Goal: Task Accomplishment & Management: Manage account settings

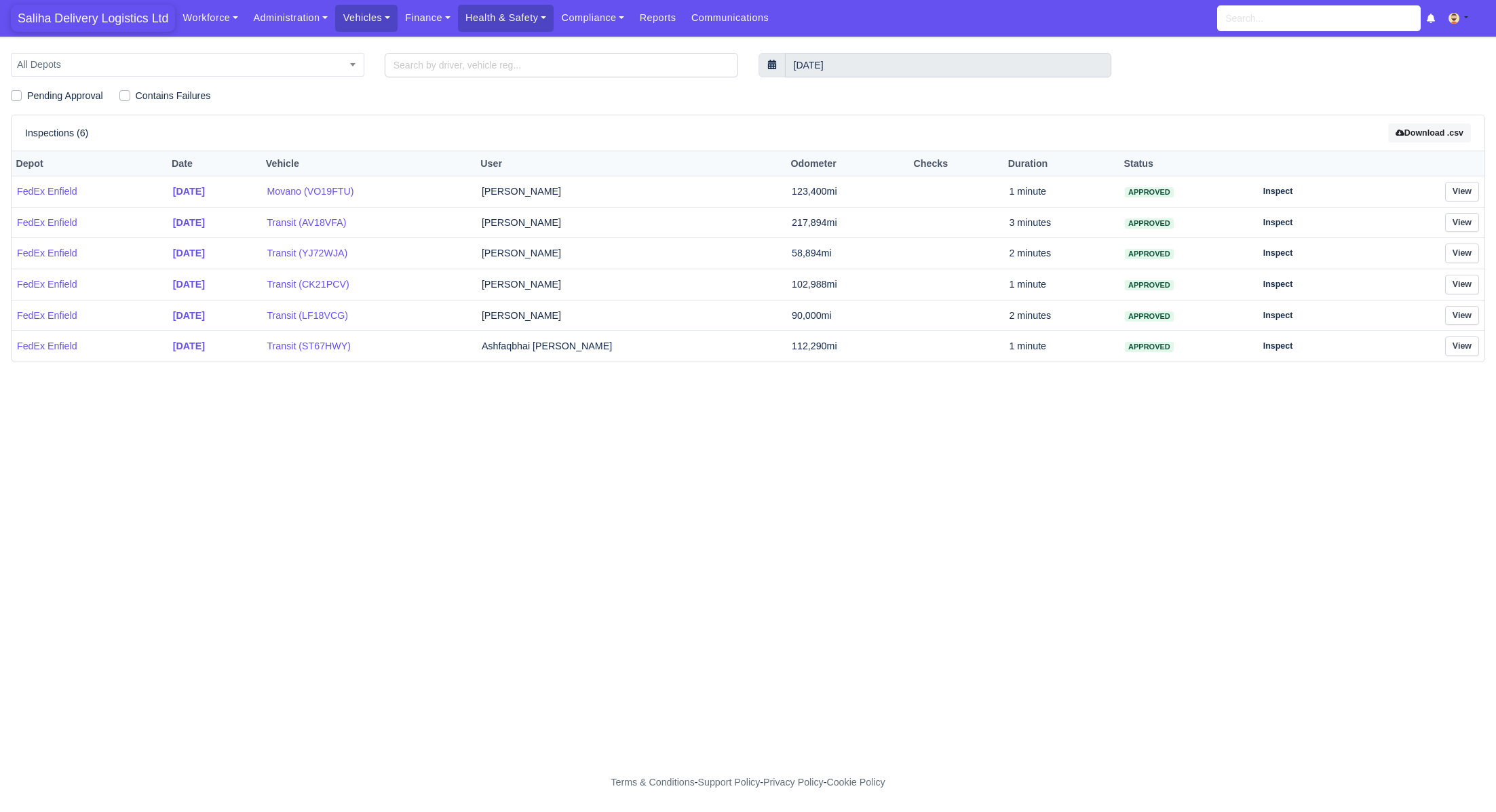
click at [136, 11] on span "Saliha Delivery Logistics Ltd" at bounding box center [92, 18] width 164 height 27
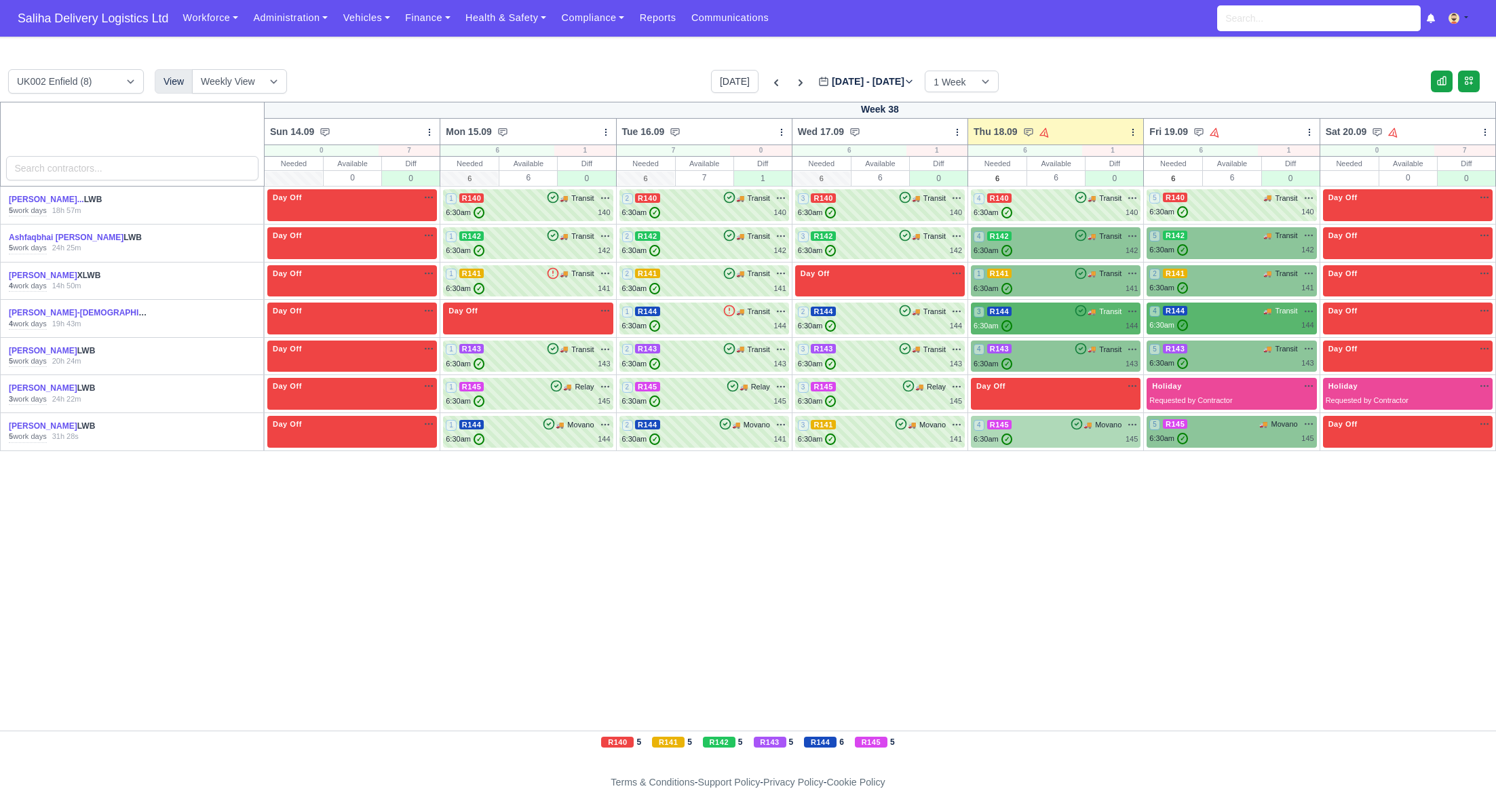
click at [1041, 431] on div "4 R145 🚚 Movano" at bounding box center [1055, 431] width 164 height 26
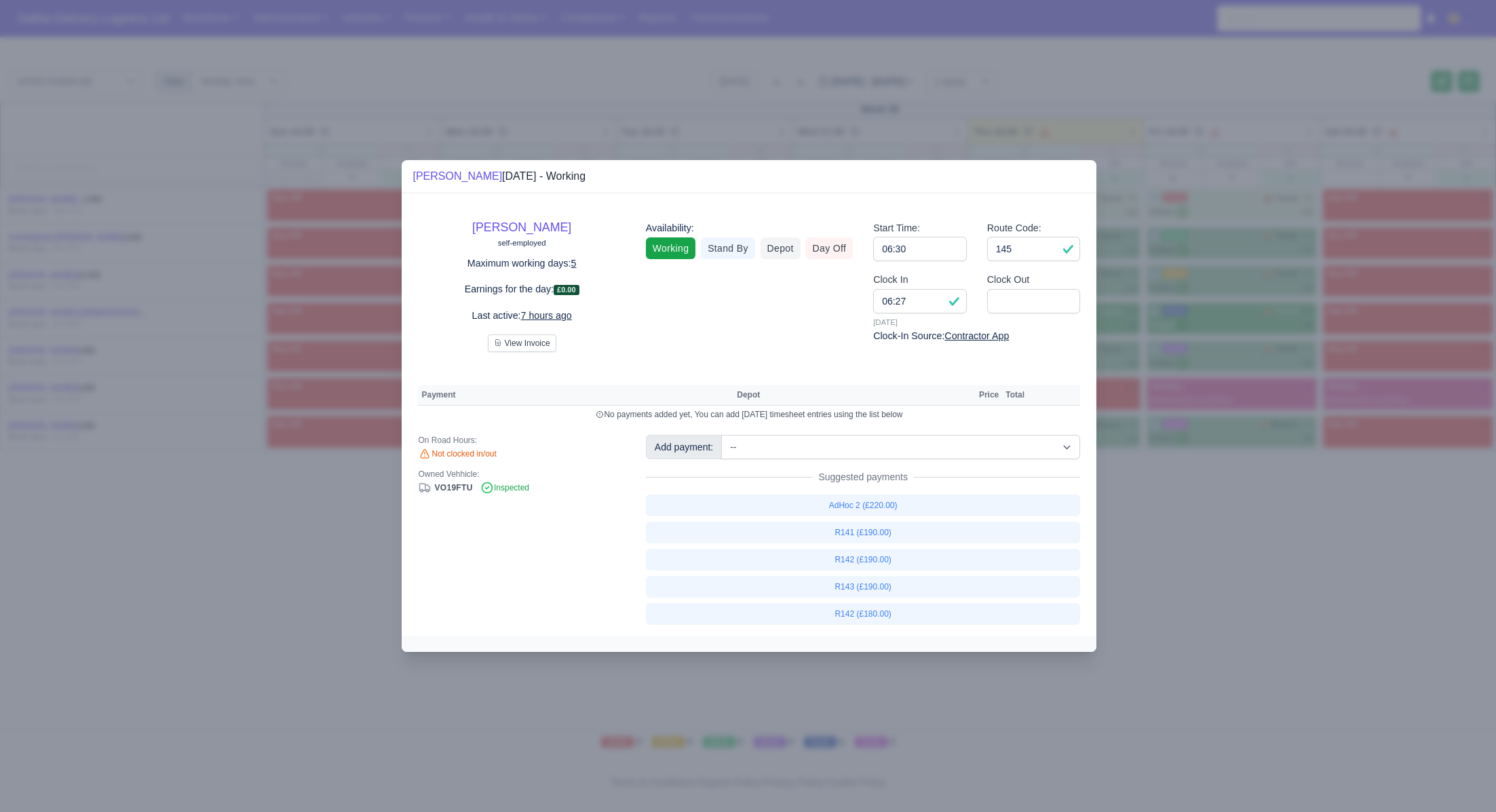
click at [1042, 316] on div "Clock Out" at bounding box center [1034, 300] width 114 height 56
click at [1038, 306] on input "Clock Out" at bounding box center [1034, 301] width 94 height 25
drag, startPoint x: 1233, startPoint y: 528, endPoint x: 1194, endPoint y: 497, distance: 49.8
click at [1233, 529] on div at bounding box center [748, 406] width 1496 height 812
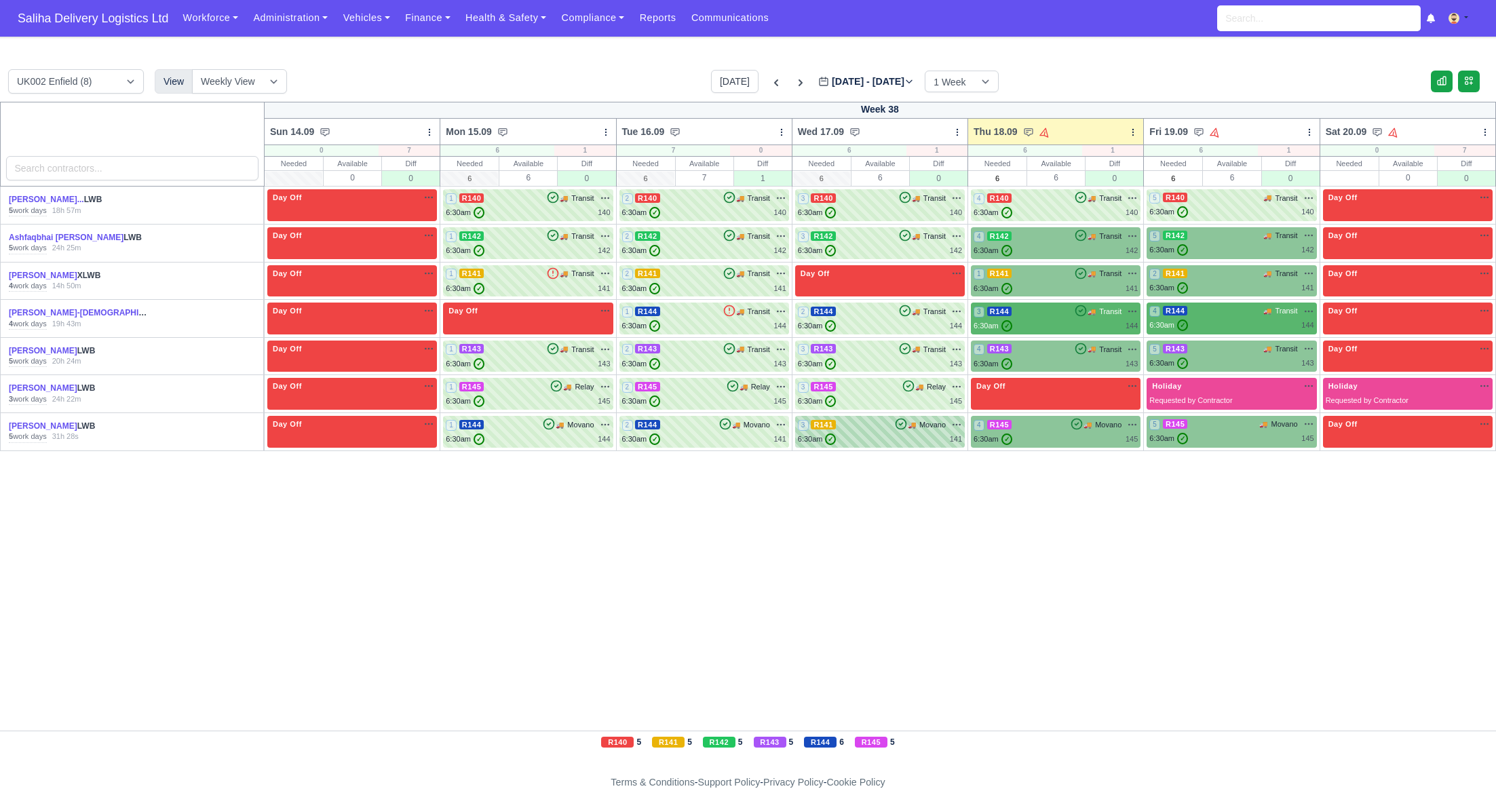
click at [921, 438] on div "6:30am ✓ 141" at bounding box center [879, 439] width 164 height 12
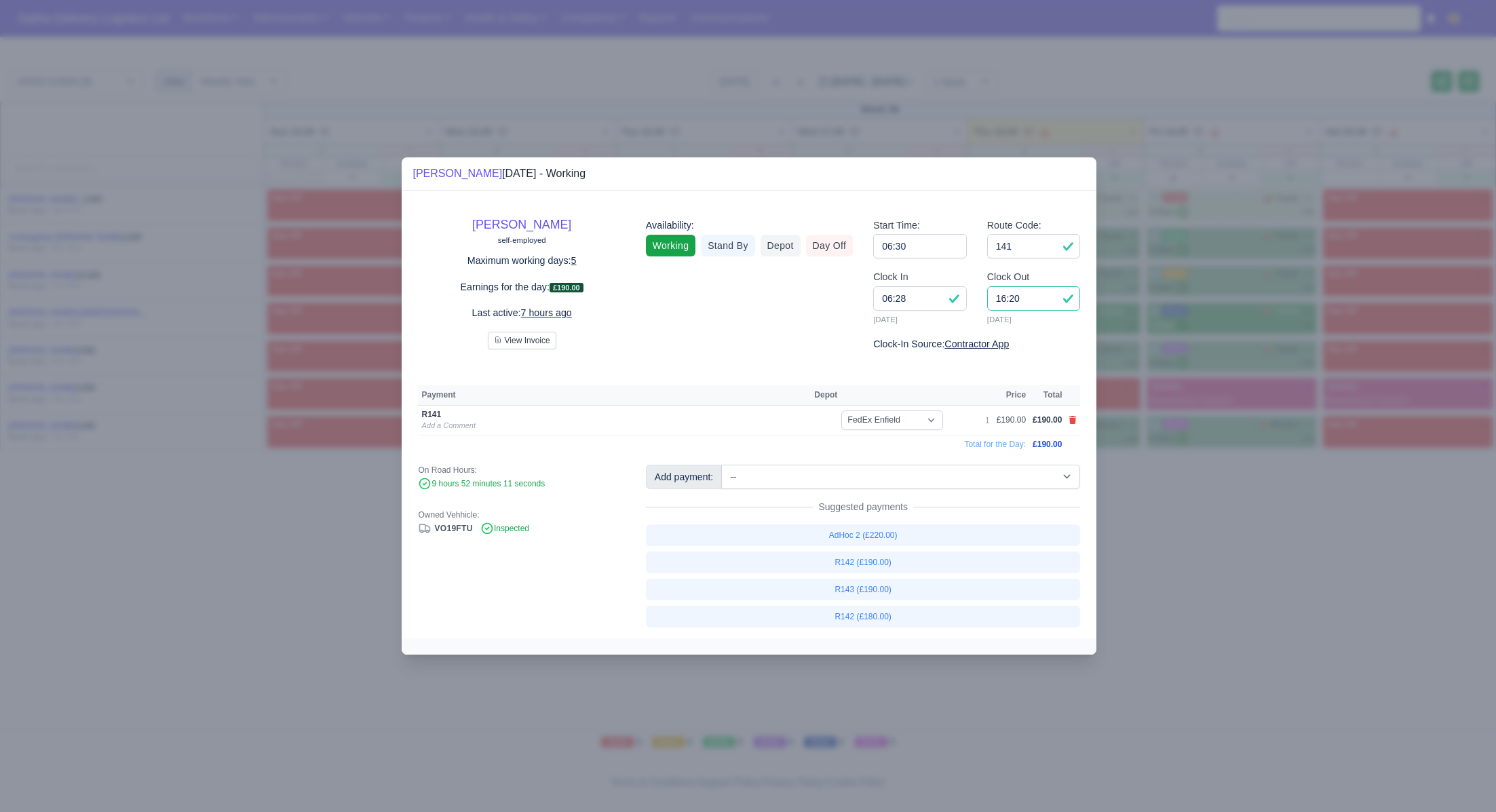
click at [1049, 300] on input "16:20" at bounding box center [1034, 298] width 94 height 25
type input "16:00"
drag, startPoint x: 1231, startPoint y: 539, endPoint x: 1224, endPoint y: 534, distance: 8.6
click at [1230, 540] on div at bounding box center [748, 406] width 1496 height 812
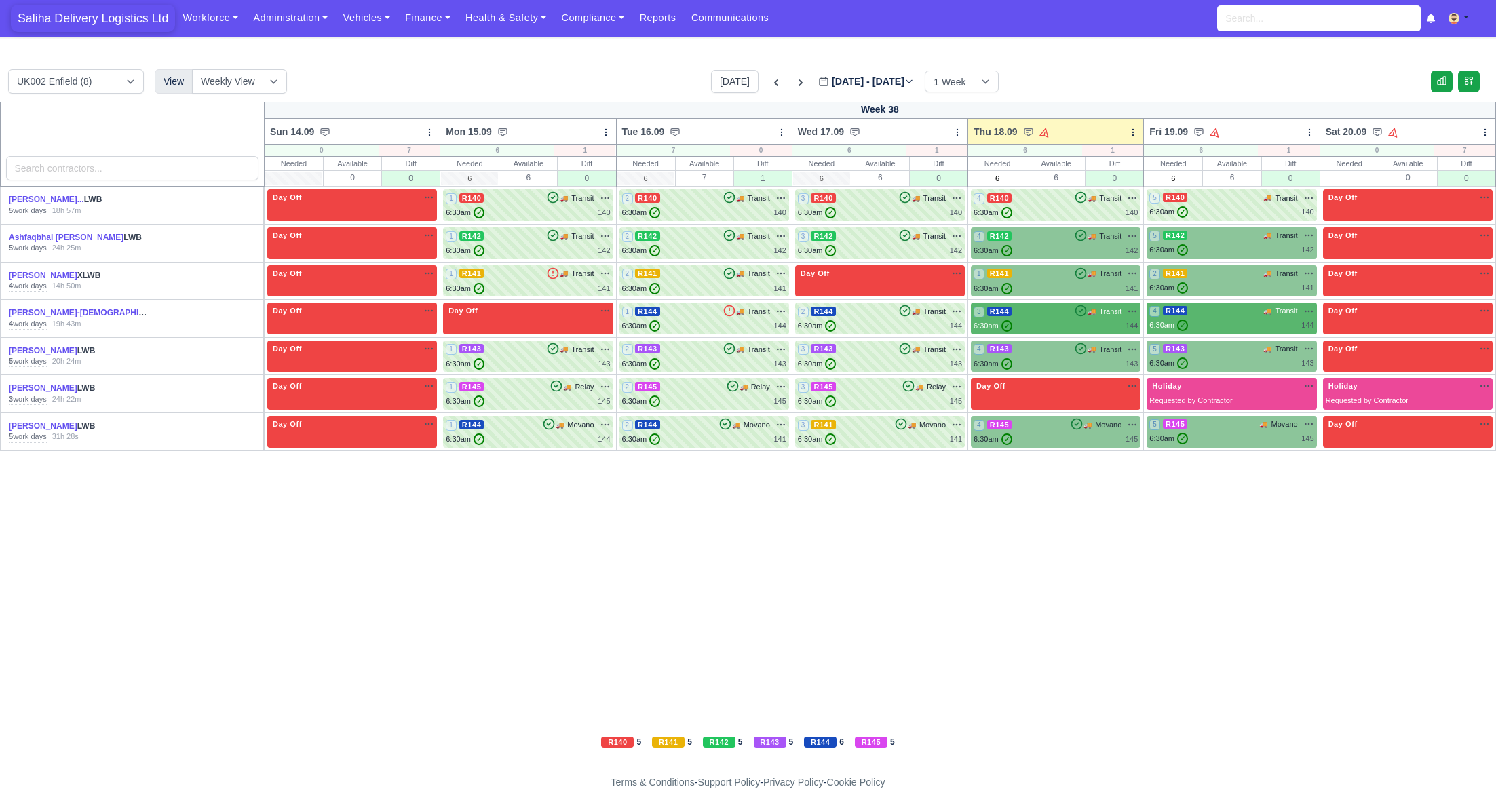
click at [132, 18] on span "Saliha Delivery Logistics Ltd" at bounding box center [92, 18] width 164 height 27
click at [95, 19] on span "Saliha Delivery Logistics Ltd" at bounding box center [92, 18] width 164 height 27
click at [118, 16] on span "Saliha Delivery Logistics Ltd" at bounding box center [92, 18] width 164 height 27
click at [794, 83] on icon at bounding box center [801, 83] width 14 height 14
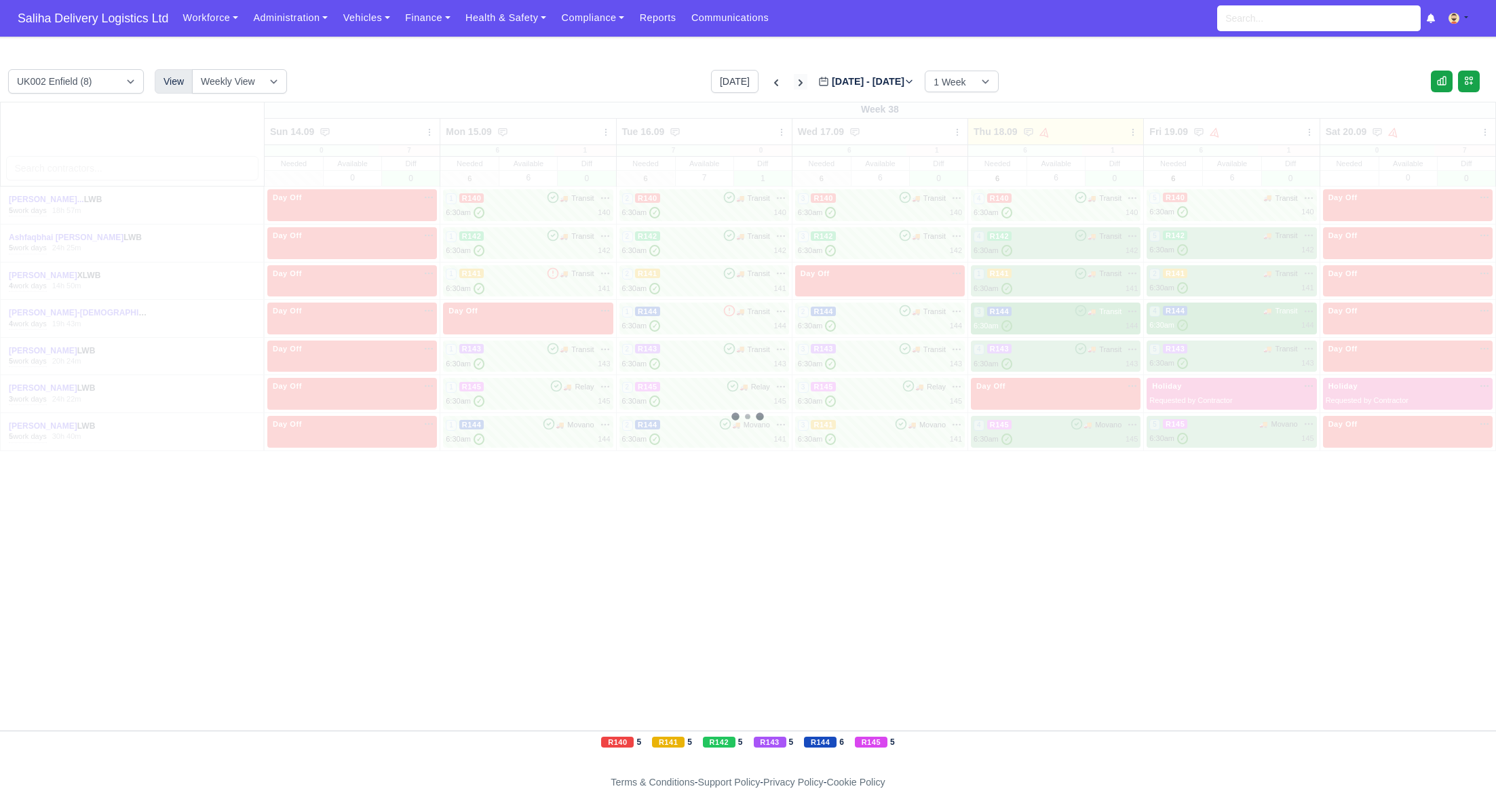
type input "2025-09-25"
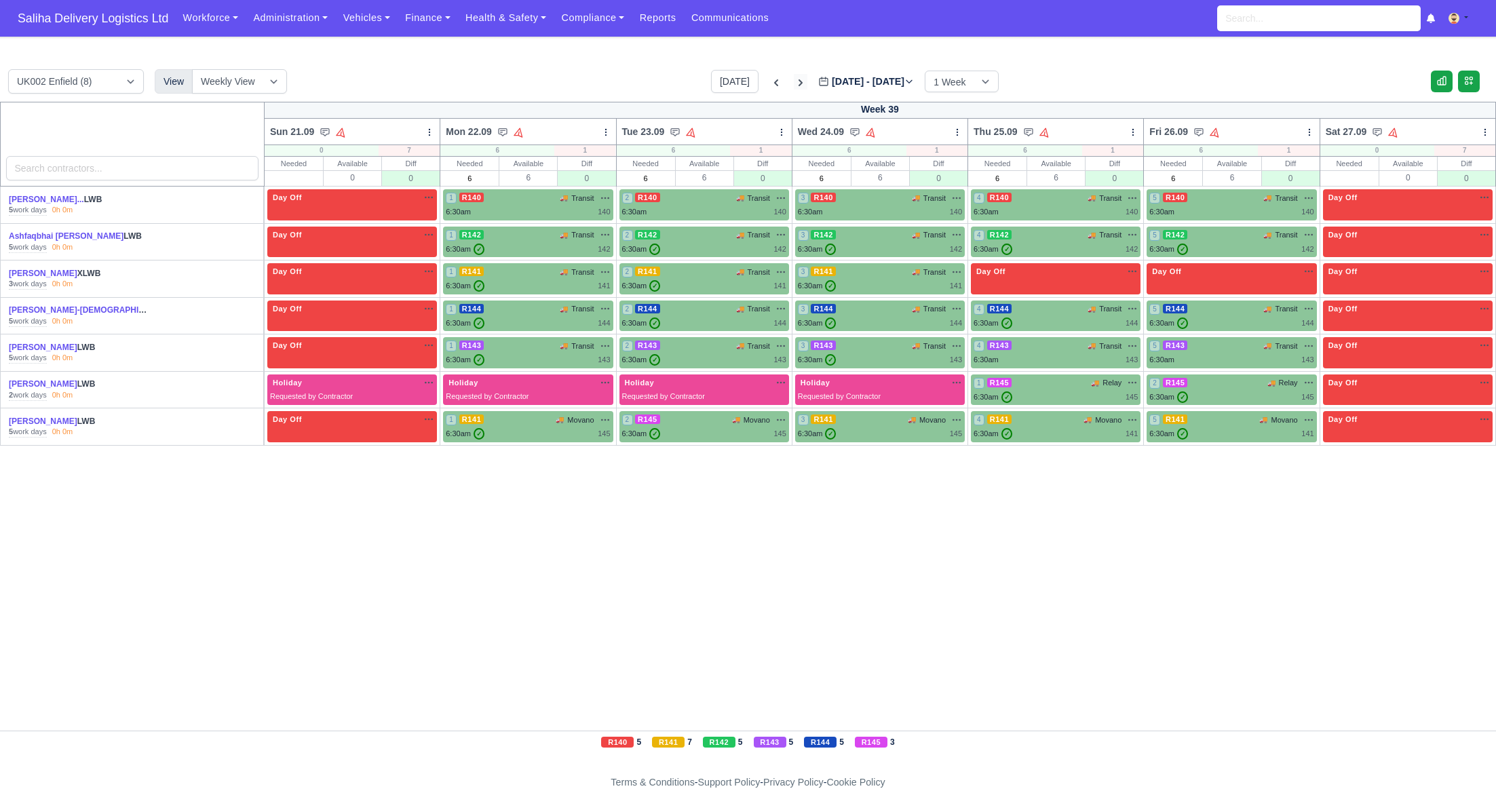
click at [794, 83] on icon at bounding box center [801, 83] width 14 height 14
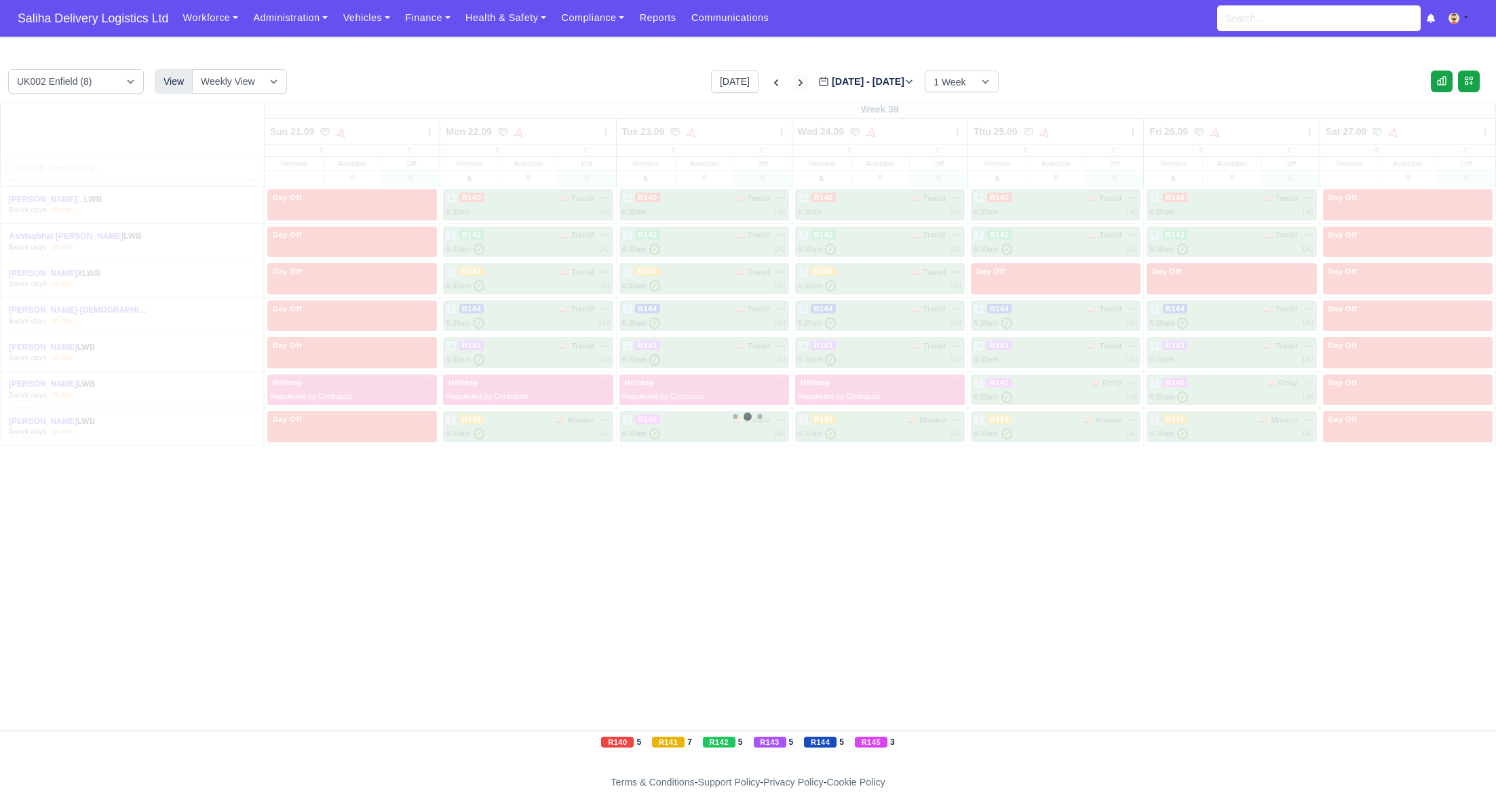
type input "2025-10-02"
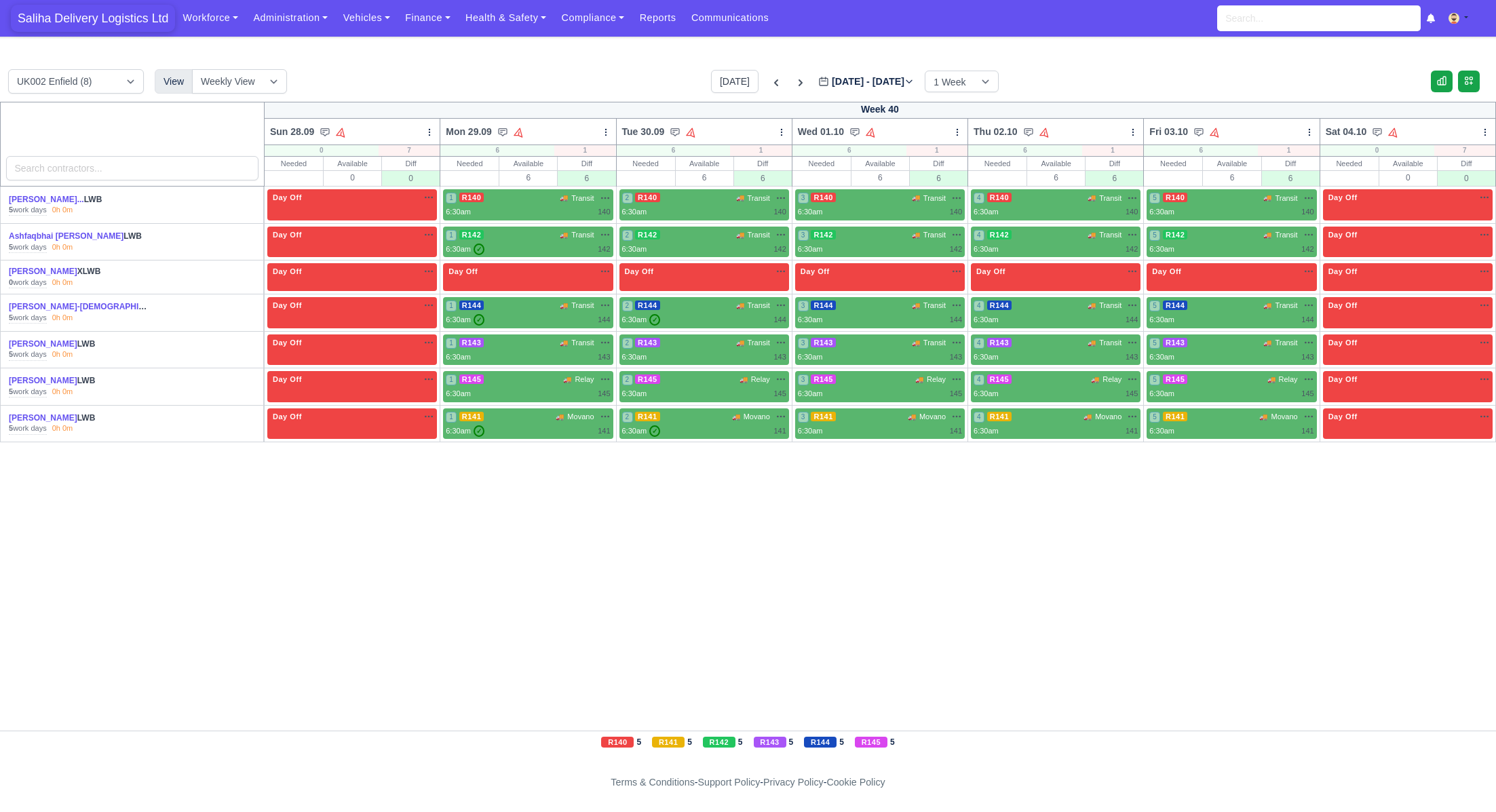
click at [82, 27] on span "Saliha Delivery Logistics Ltd" at bounding box center [92, 18] width 164 height 27
